Goal: Task Accomplishment & Management: Use online tool/utility

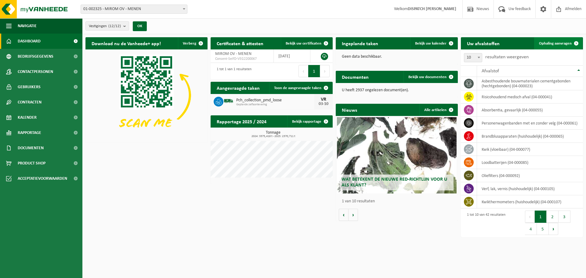
click at [562, 45] on span "Ophaling aanvragen" at bounding box center [555, 44] width 33 height 4
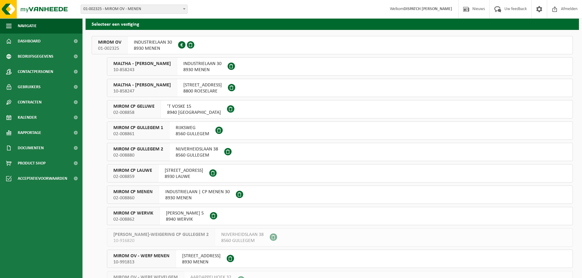
scroll to position [60, 0]
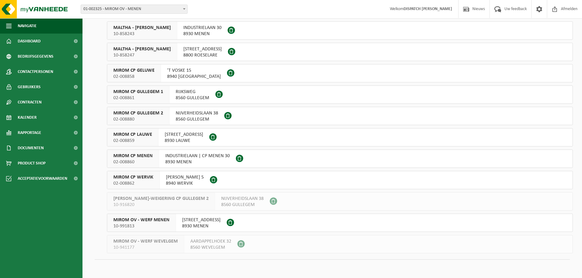
click at [190, 223] on span "ZANDWEG 25" at bounding box center [201, 220] width 38 height 6
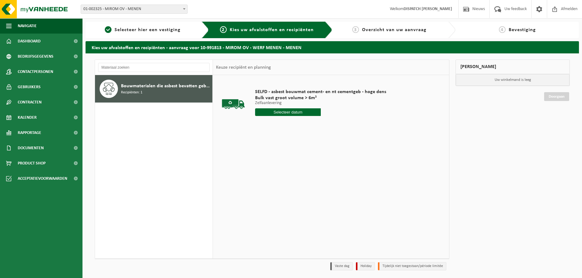
click at [296, 114] on input "text" at bounding box center [288, 112] width 66 height 8
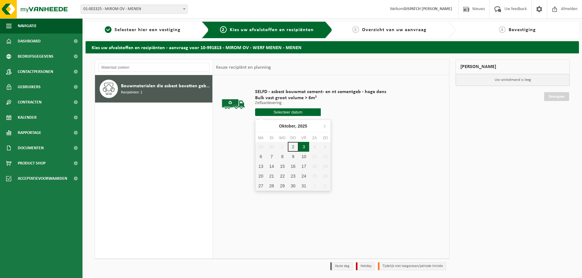
click at [303, 146] on div "3" at bounding box center [303, 147] width 11 height 10
type input "Van 2025-10-03"
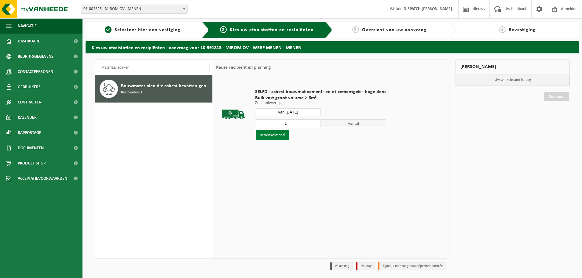
click at [277, 137] on button "In winkelmand" at bounding box center [273, 135] width 34 height 10
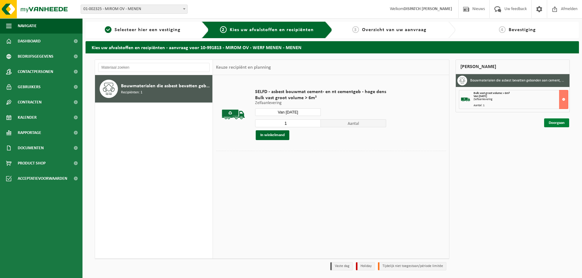
click at [556, 125] on link "Doorgaan" at bounding box center [556, 123] width 25 height 9
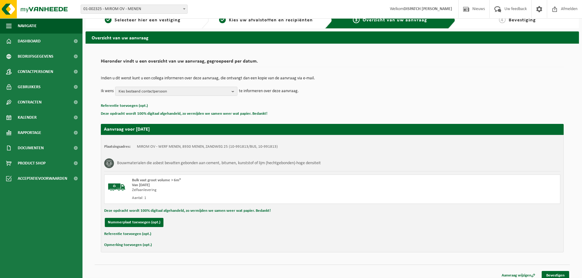
scroll to position [15, 0]
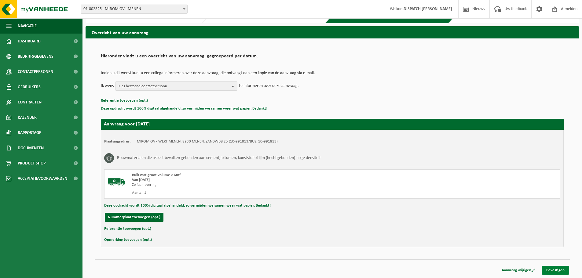
click at [554, 267] on link "Bevestigen" at bounding box center [555, 270] width 27 height 9
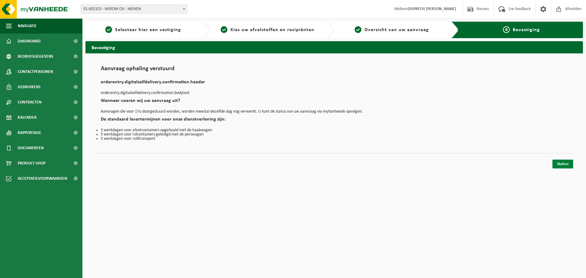
click at [558, 163] on link "Sluiten" at bounding box center [563, 164] width 21 height 9
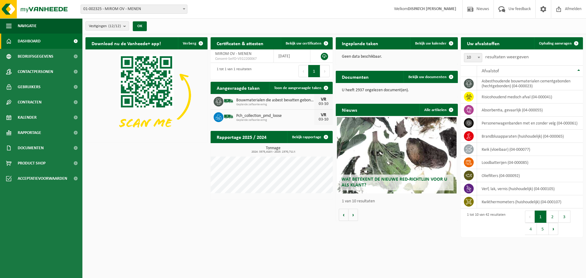
click at [123, 229] on div "Download nu de Vanheede+ app! Verberg Certificaten & attesten Bekijk uw certifi…" at bounding box center [334, 137] width 501 height 207
